Goal: Entertainment & Leisure: Consume media (video, audio)

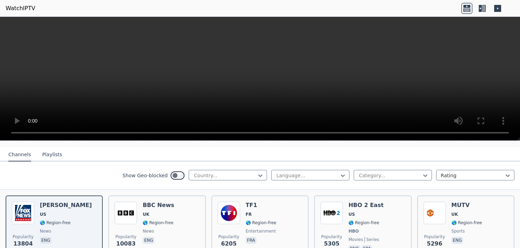
scroll to position [82, 0]
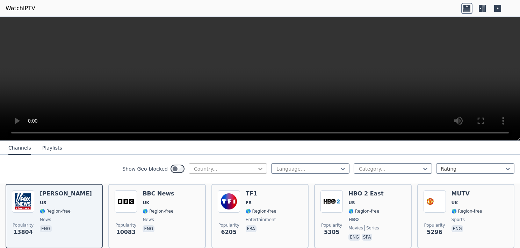
click at [258, 168] on icon at bounding box center [260, 169] width 4 height 2
type input "****"
click at [230, 183] on div "[GEOGRAPHIC_DATA]" at bounding box center [228, 184] width 78 height 13
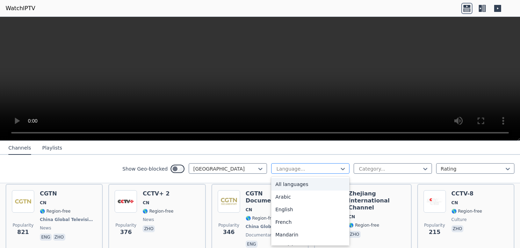
click at [298, 168] on div at bounding box center [308, 168] width 64 height 7
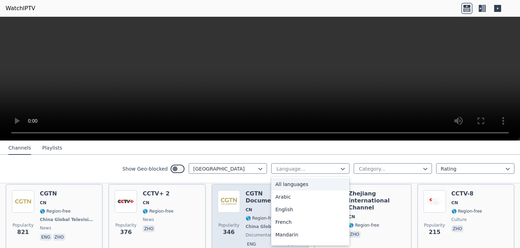
click at [305, 183] on div "All languages" at bounding box center [310, 184] width 78 height 13
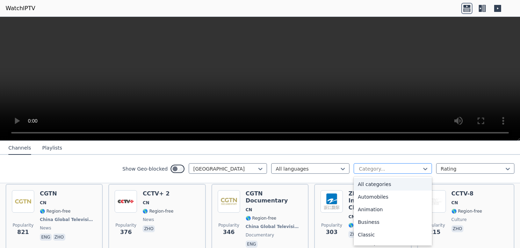
click at [364, 168] on div at bounding box center [391, 168] width 64 height 7
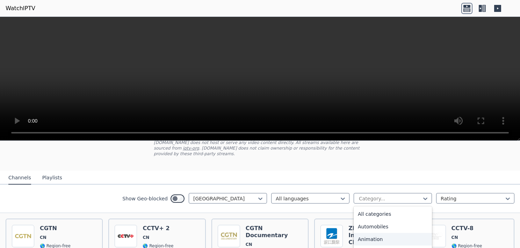
scroll to position [40, 0]
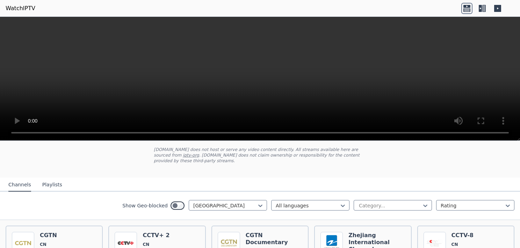
click at [255, 208] on div "Show Geo-blocked China All languages Category... Rating" at bounding box center [260, 205] width 520 height 28
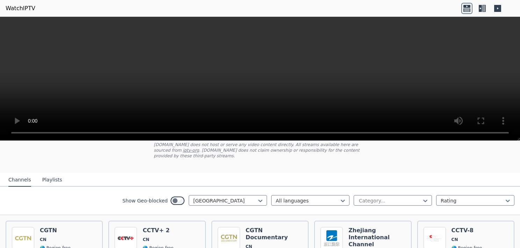
scroll to position [43, 0]
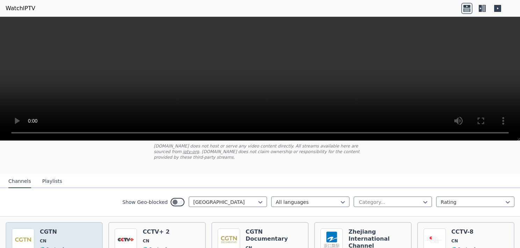
click at [69, 228] on h6 "CGTN" at bounding box center [68, 231] width 57 height 7
